Goal: Task Accomplishment & Management: Manage account settings

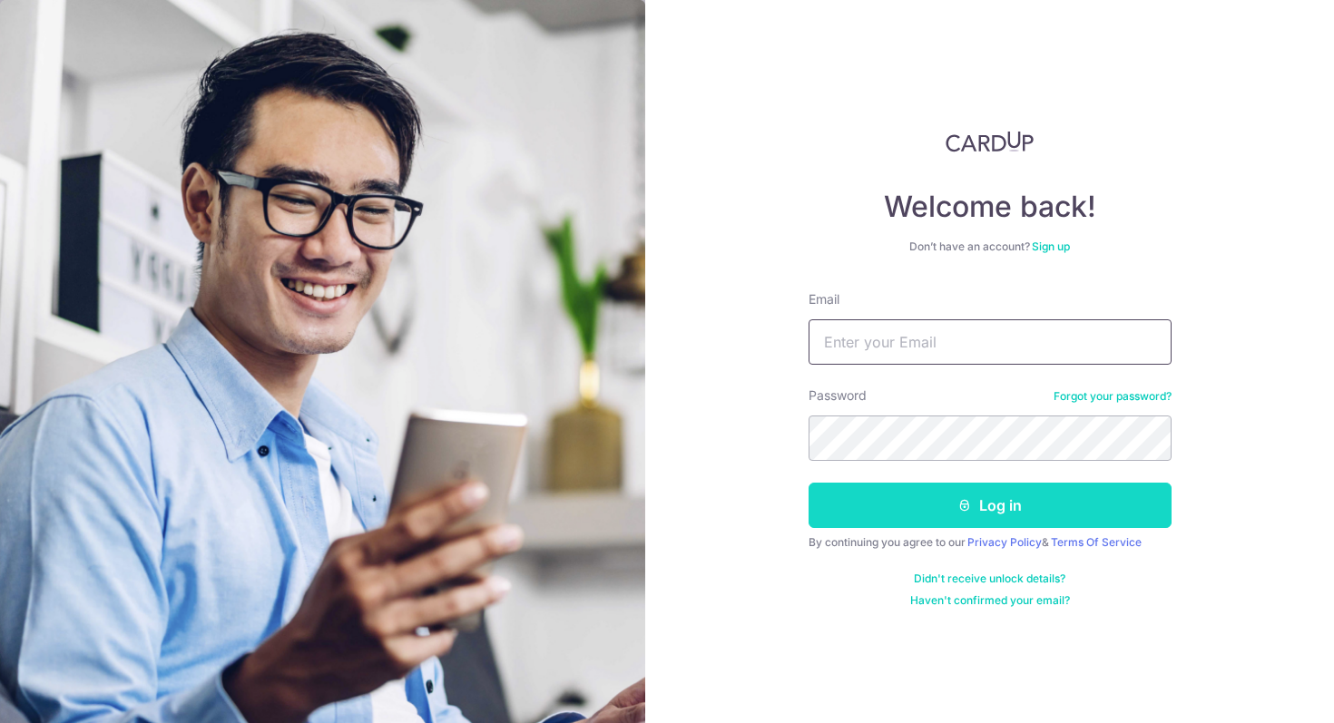
type input "[EMAIL_ADDRESS][DOMAIN_NAME]"
click at [943, 506] on button "Log in" at bounding box center [989, 505] width 363 height 45
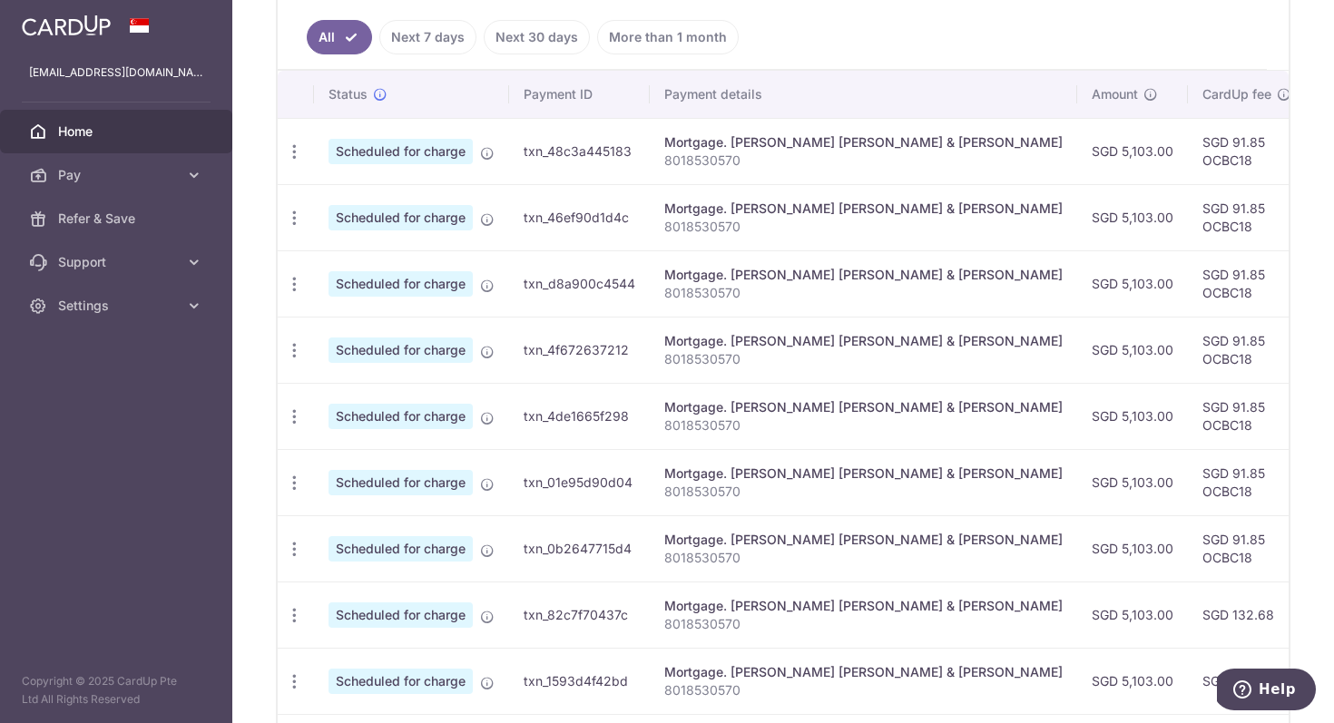
scroll to position [491, 0]
